Goal: Information Seeking & Learning: Learn about a topic

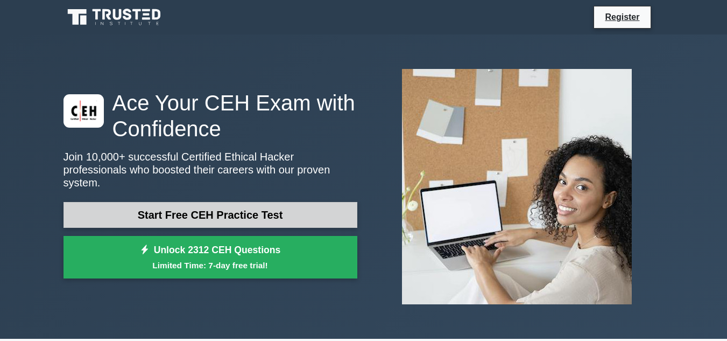
click at [248, 209] on link "Start Free CEH Practice Test" at bounding box center [210, 215] width 294 height 26
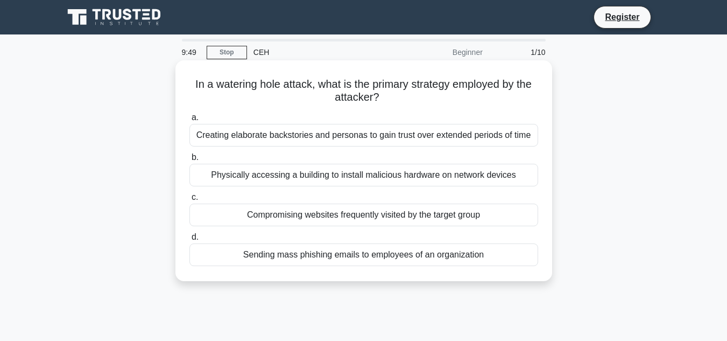
click at [272, 139] on div "Creating elaborate backstories and personas to gain trust over extended periods…" at bounding box center [363, 135] width 349 height 23
click at [189, 121] on input "a. Creating elaborate backstories and personas to gain trust over extended peri…" at bounding box center [189, 117] width 0 height 7
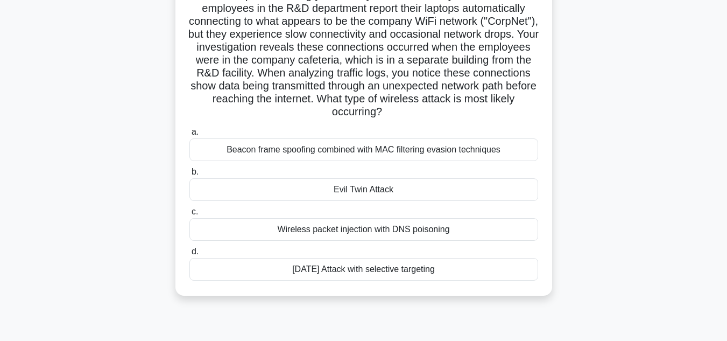
scroll to position [125, 0]
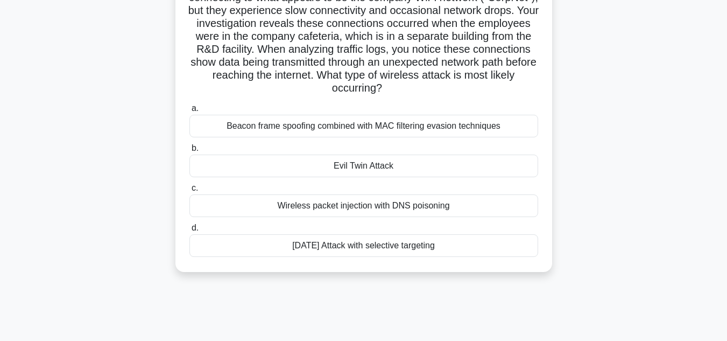
click at [411, 214] on div "Wireless packet injection with DNS poisoning" at bounding box center [363, 205] width 349 height 23
click at [189, 192] on input "c. Wireless packet injection with DNS poisoning" at bounding box center [189, 188] width 0 height 7
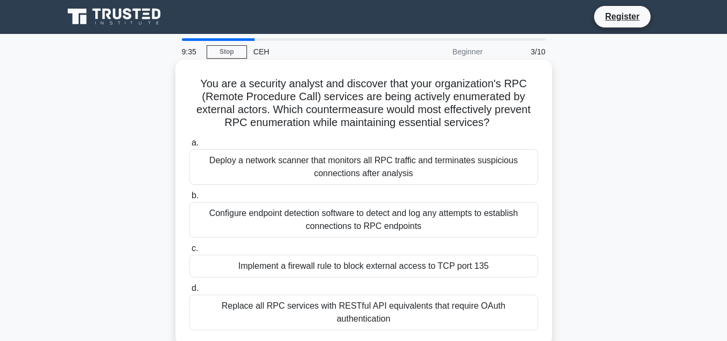
scroll to position [0, 0]
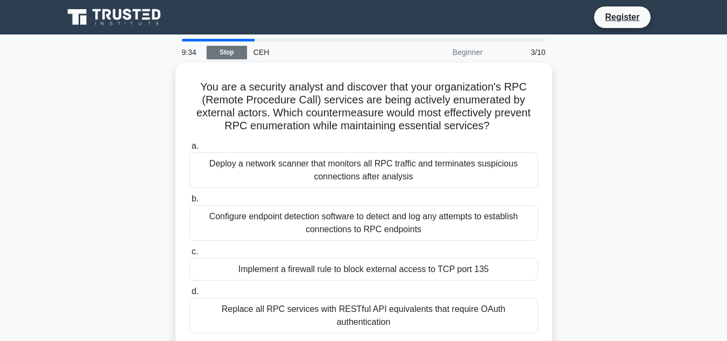
click at [229, 55] on link "Stop" at bounding box center [227, 52] width 40 height 13
